Goal: Task Accomplishment & Management: Complete application form

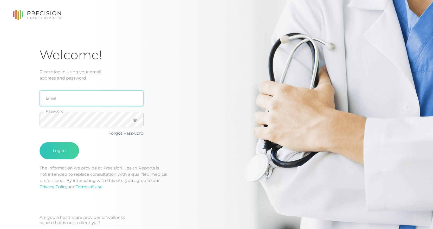
click at [62, 98] on input "email" at bounding box center [91, 98] width 104 height 16
type input "[PERSON_NAME][EMAIL_ADDRESS][DOMAIN_NAME]"
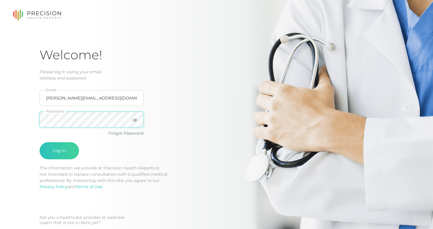
click at [39, 142] on button "Log In" at bounding box center [58, 150] width 39 height 17
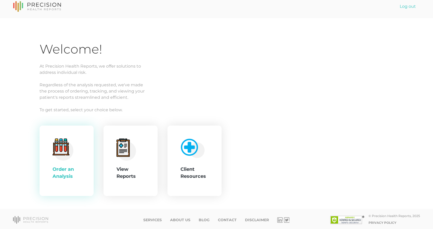
scroll to position [6, 0]
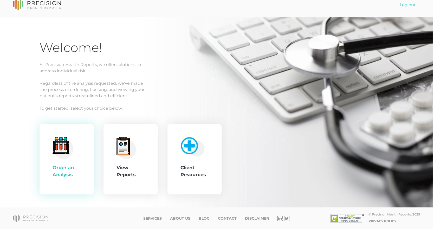
click at [78, 177] on div "Order an Analysis" at bounding box center [66, 171] width 28 height 14
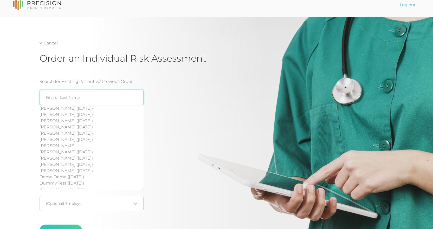
click at [78, 99] on input "search" at bounding box center [91, 98] width 104 height 16
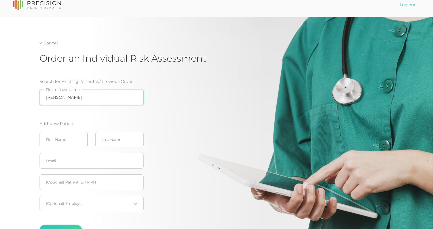
type input "[PERSON_NAME]"
click at [39, 225] on button "Order Analysis" at bounding box center [60, 231] width 43 height 12
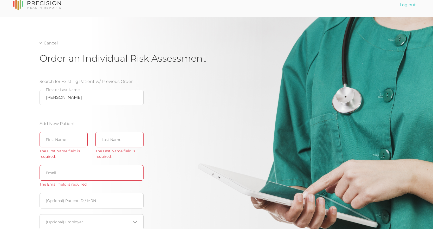
click at [62, 153] on div "The First Name field is required." at bounding box center [63, 153] width 48 height 11
click at [63, 139] on input "text" at bounding box center [63, 140] width 48 height 16
type input "[PERSON_NAME]"
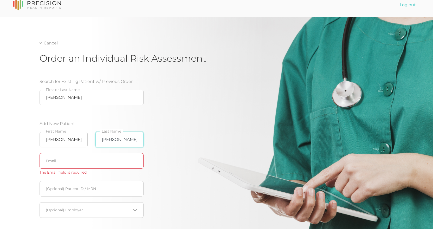
type input "[PERSON_NAME]"
paste input "[PERSON_NAME][EMAIL_ADDRESS][PERSON_NAME][DOMAIN_NAME]"
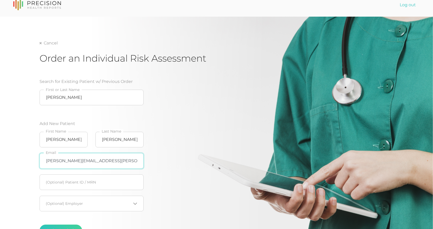
scroll to position [59, 0]
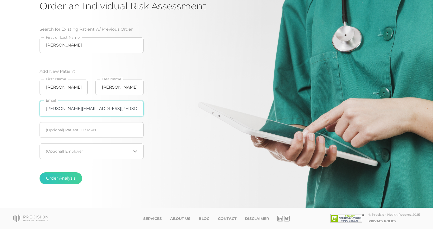
type input "[PERSON_NAME][EMAIL_ADDRESS][PERSON_NAME][DOMAIN_NAME]"
click at [100, 133] on input "text" at bounding box center [91, 130] width 104 height 16
click at [124, 149] on input "Search for option" at bounding box center [88, 151] width 85 height 5
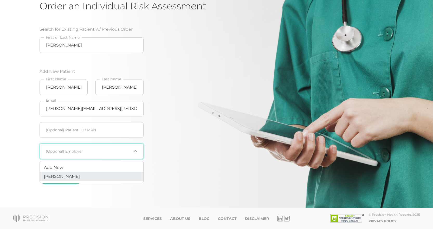
click at [121, 175] on li "[PERSON_NAME]" at bounding box center [91, 176] width 103 height 9
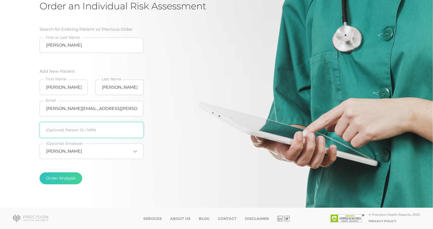
click at [120, 133] on input "text" at bounding box center [91, 130] width 104 height 16
click at [184, 181] on div "Search for Existing Patient w/ Previous Order [PERSON_NAME] First or Last Name …" at bounding box center [122, 107] width 166 height 175
click at [82, 135] on input "text" at bounding box center [91, 130] width 104 height 16
type input "[DATE]"
click at [114, 168] on fieldset "Order Analysis" at bounding box center [91, 178] width 104 height 33
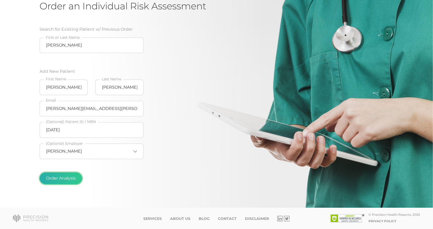
click at [72, 179] on button "Order Analysis" at bounding box center [60, 178] width 43 height 12
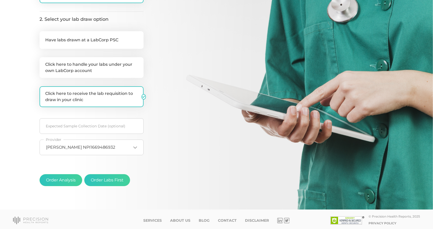
scroll to position [118, 0]
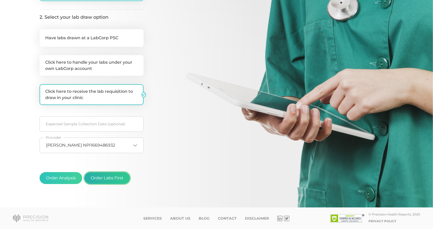
click at [108, 178] on button "Order Labs First" at bounding box center [107, 178] width 46 height 12
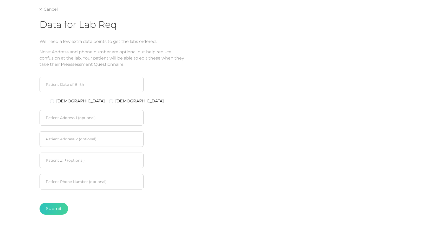
scroll to position [1, 0]
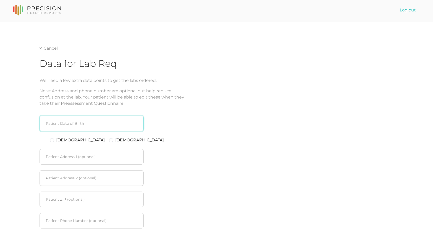
click at [101, 124] on input at bounding box center [91, 124] width 104 height 16
type input "[DATE]"
click at [176, 157] on div "[DEMOGRAPHIC_DATA] Patient Date of Birth [DEMOGRAPHIC_DATA] [DEMOGRAPHIC_DATA] …" at bounding box center [122, 185] width 166 height 157
click at [57, 138] on label "[DEMOGRAPHIC_DATA]" at bounding box center [80, 140] width 49 height 6
click at [54, 138] on input "[DEMOGRAPHIC_DATA]" at bounding box center [52, 139] width 4 height 5
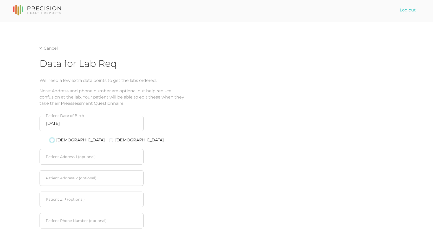
radio input "true"
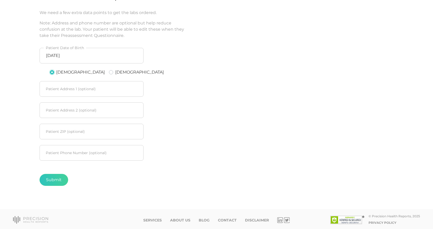
scroll to position [71, 0]
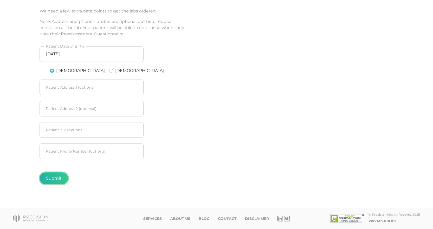
click at [56, 176] on button "Submit" at bounding box center [53, 178] width 29 height 12
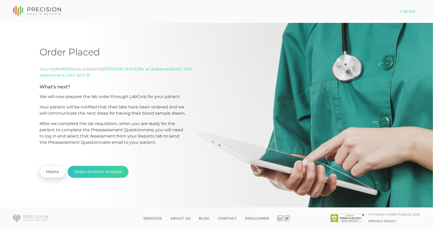
click at [50, 175] on link "Home" at bounding box center [52, 172] width 26 height 12
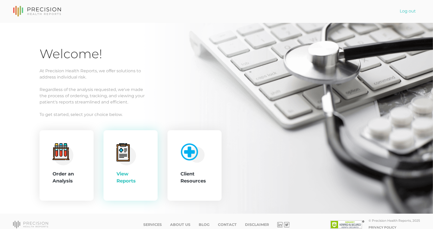
click at [142, 174] on div "View Reports" at bounding box center [130, 177] width 28 height 14
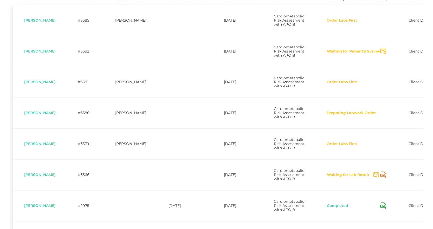
scroll to position [139, 0]
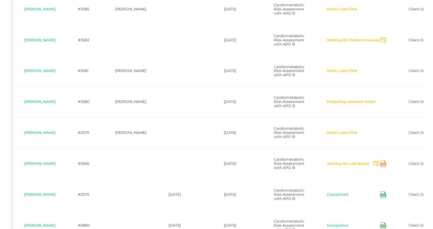
click at [368, 43] on button "Waiting for Patient's Survey" at bounding box center [353, 40] width 54 height 5
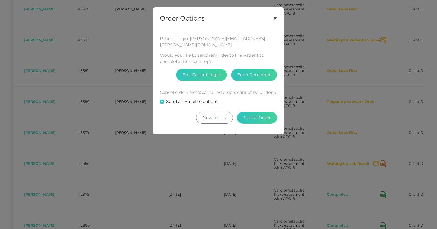
click at [279, 16] on button "×" at bounding box center [275, 19] width 16 height 22
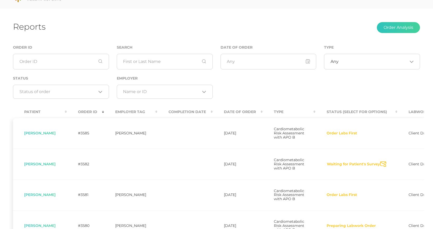
scroll to position [0, 0]
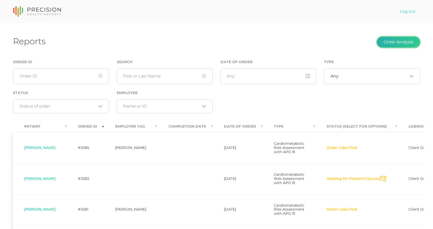
click at [386, 42] on button "Order Analysis" at bounding box center [398, 42] width 43 height 11
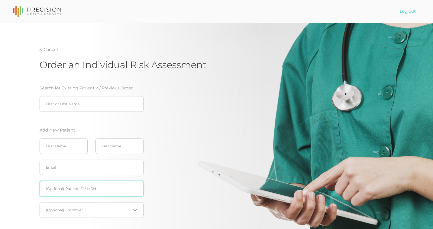
click at [114, 187] on input "text" at bounding box center [91, 189] width 104 height 16
click at [39, 49] on div "Cancel Order an Individual Risk Assessment Search for Existing Patient w/ Previ…" at bounding box center [216, 144] width 433 height 243
